Goal: Information Seeking & Learning: Learn about a topic

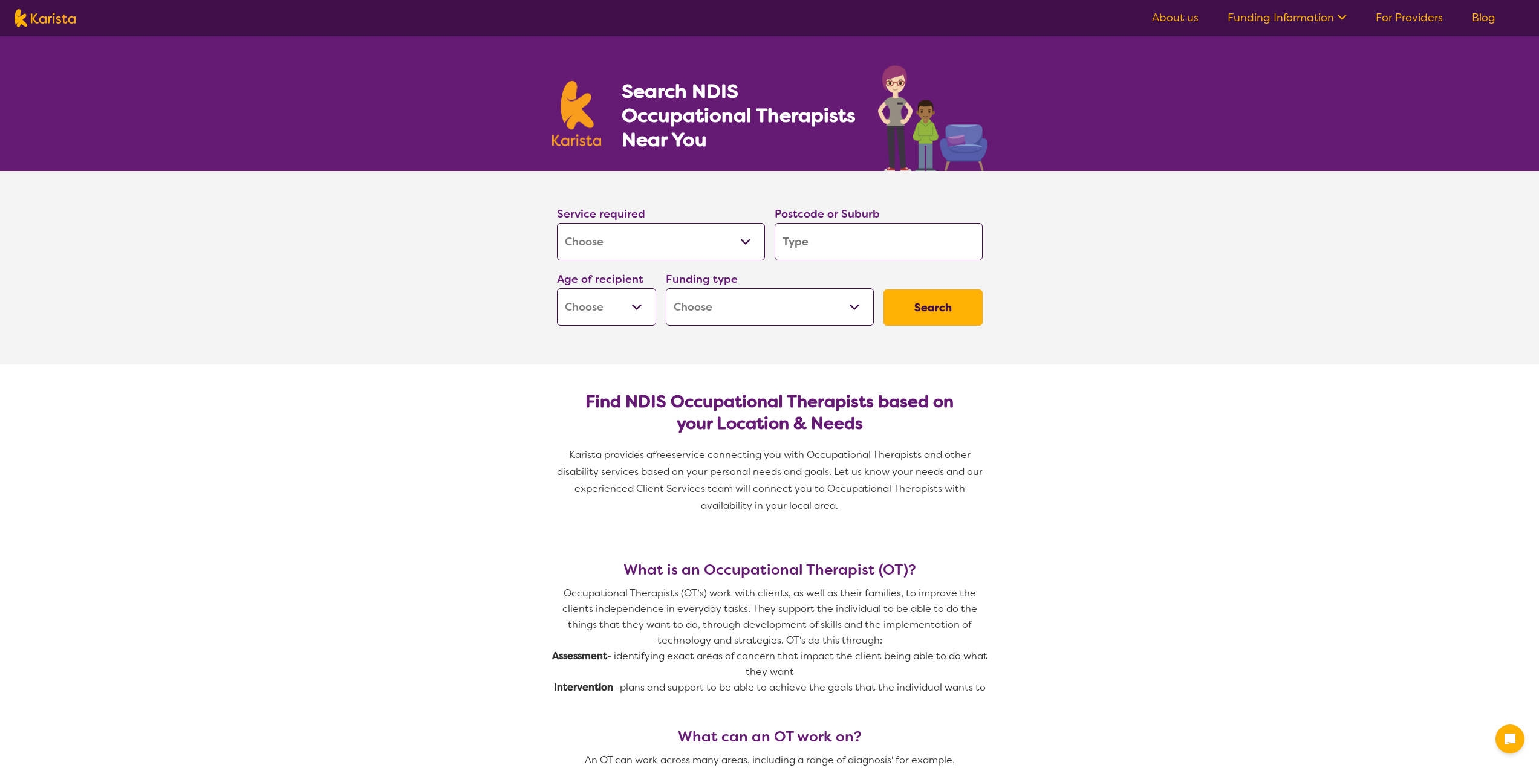
select select "[MEDICAL_DATA]"
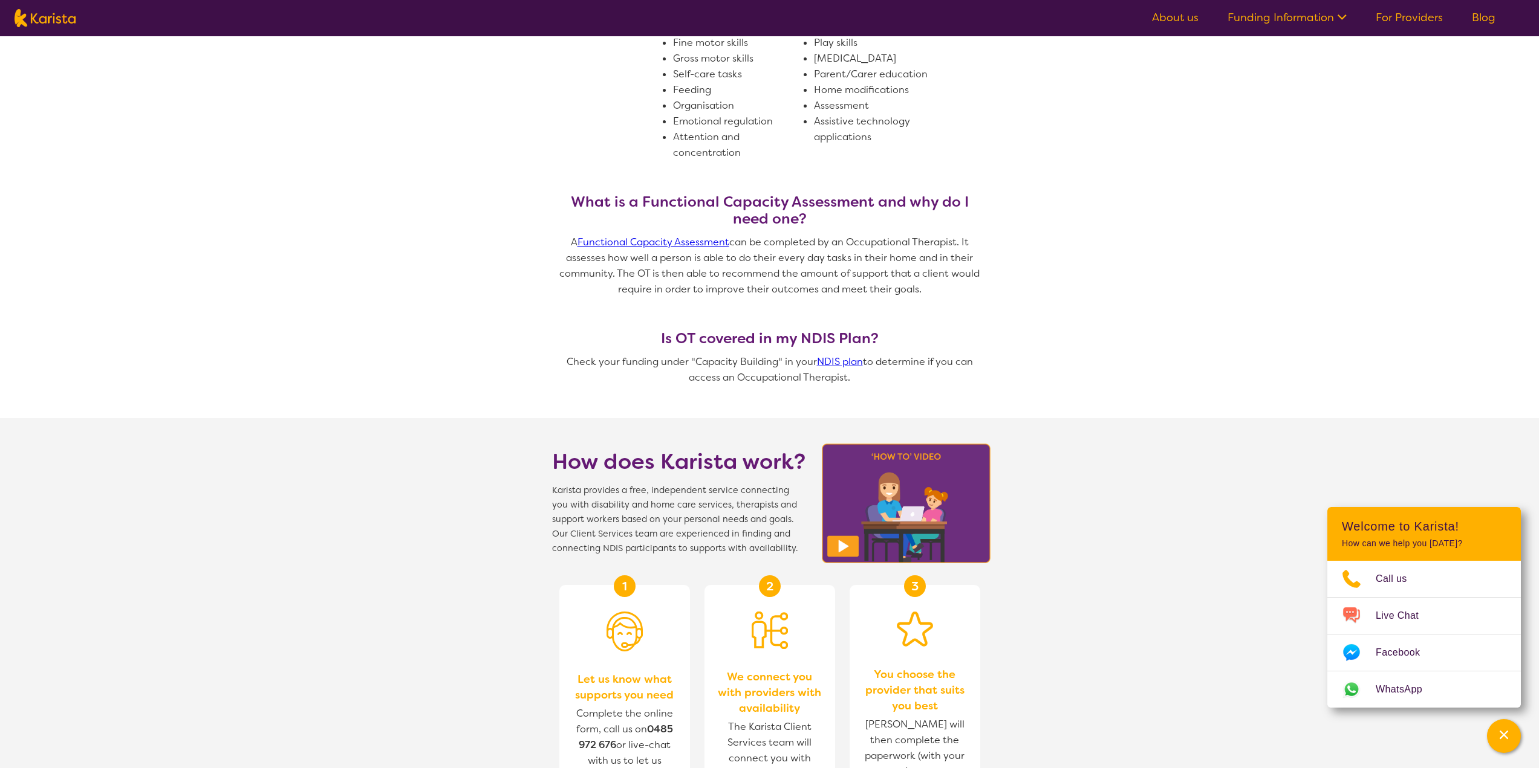
scroll to position [786, 0]
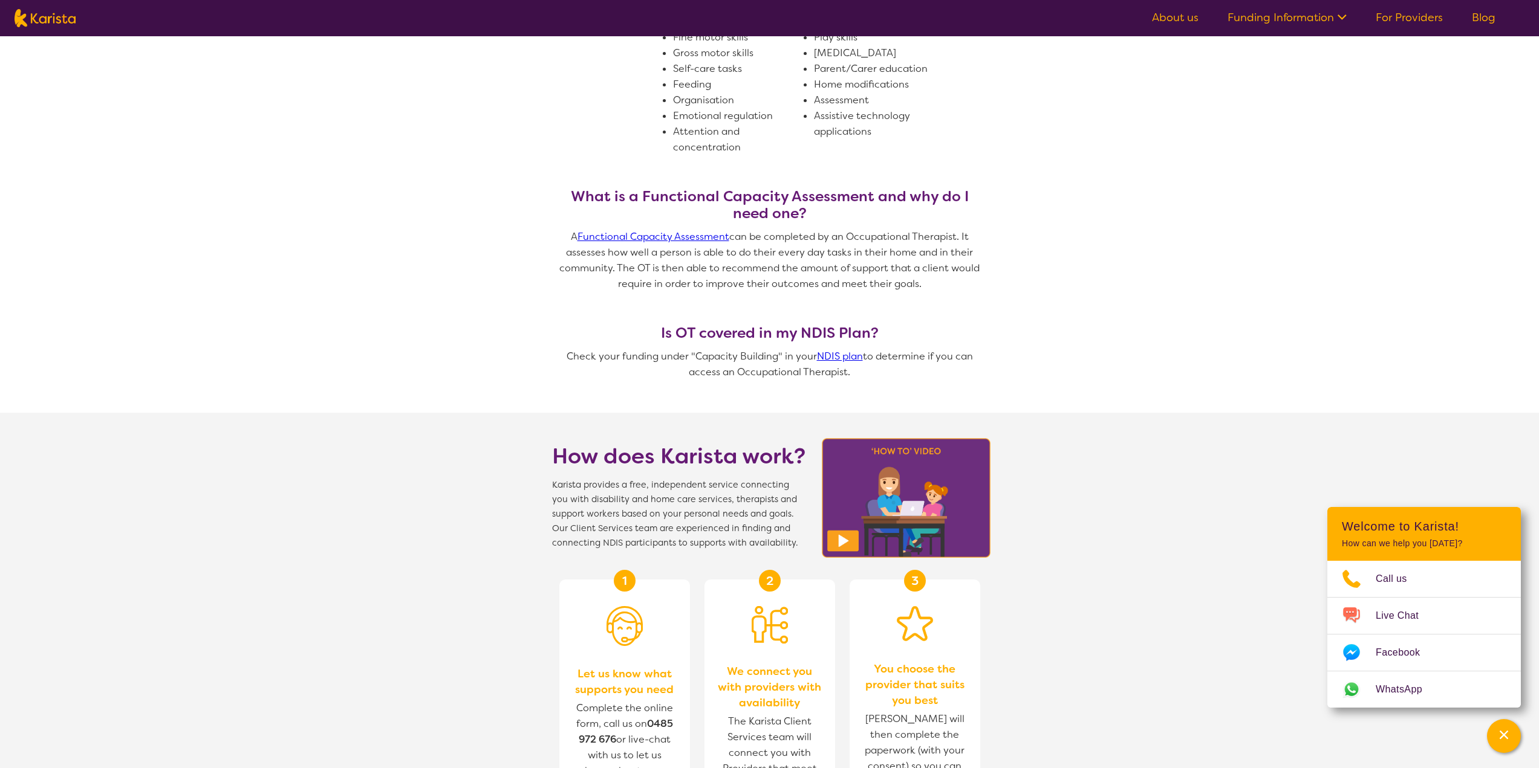
click at [703, 239] on link "Functional Capacity Assessment" at bounding box center [653, 236] width 152 height 13
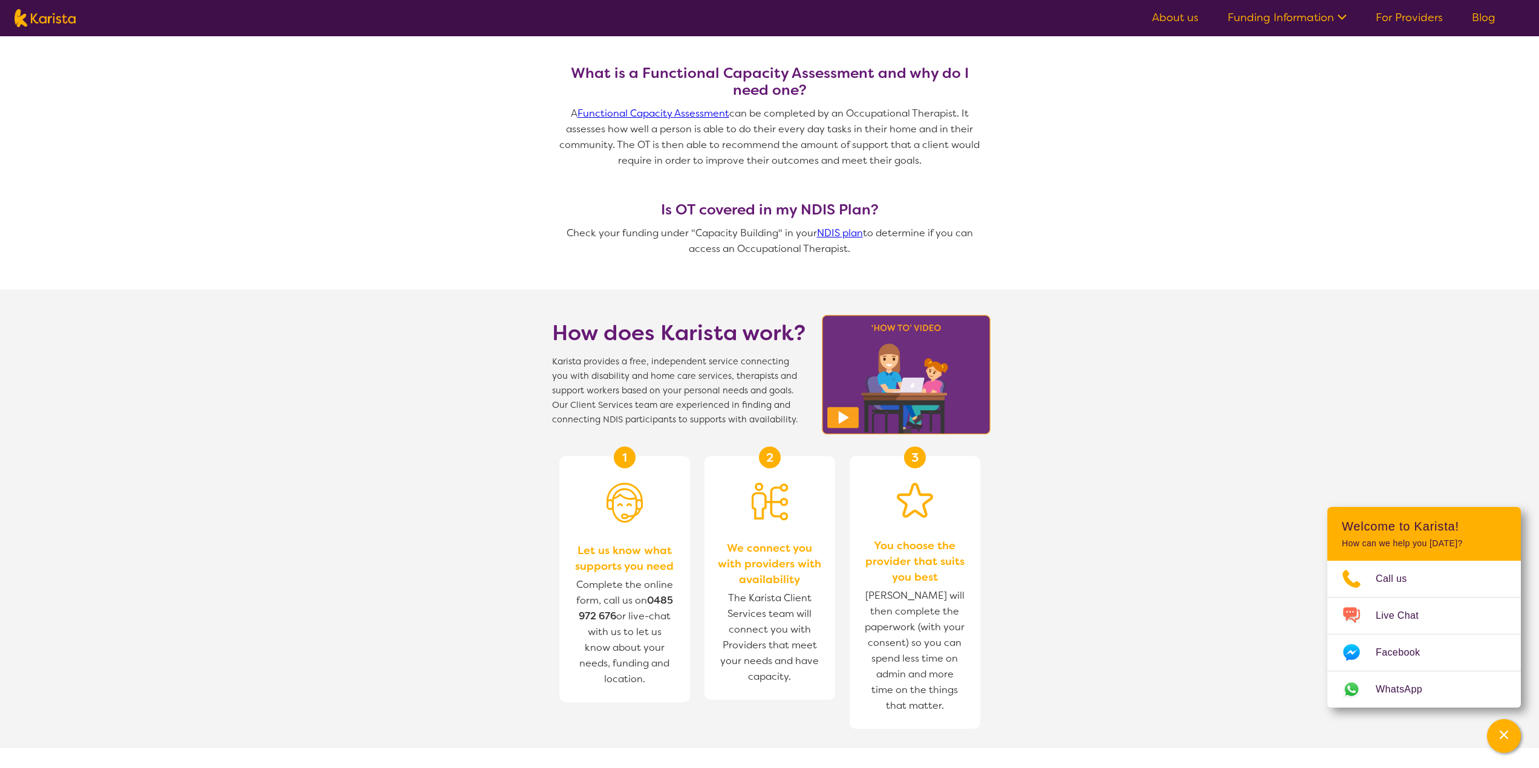
scroll to position [907, 0]
click at [834, 236] on link "NDIS plan" at bounding box center [840, 235] width 46 height 13
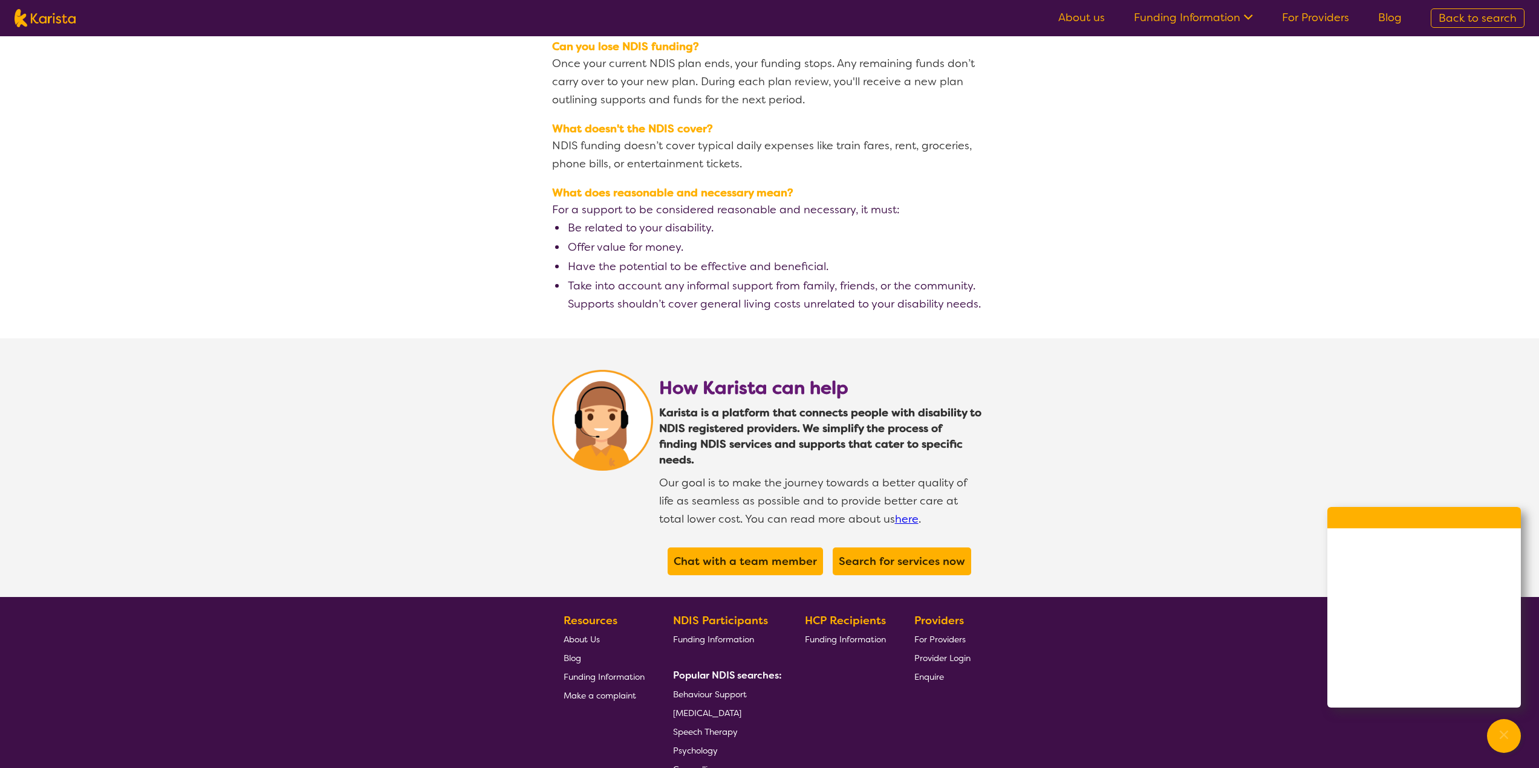
scroll to position [2019, 0]
